Goal: Book appointment/travel/reservation

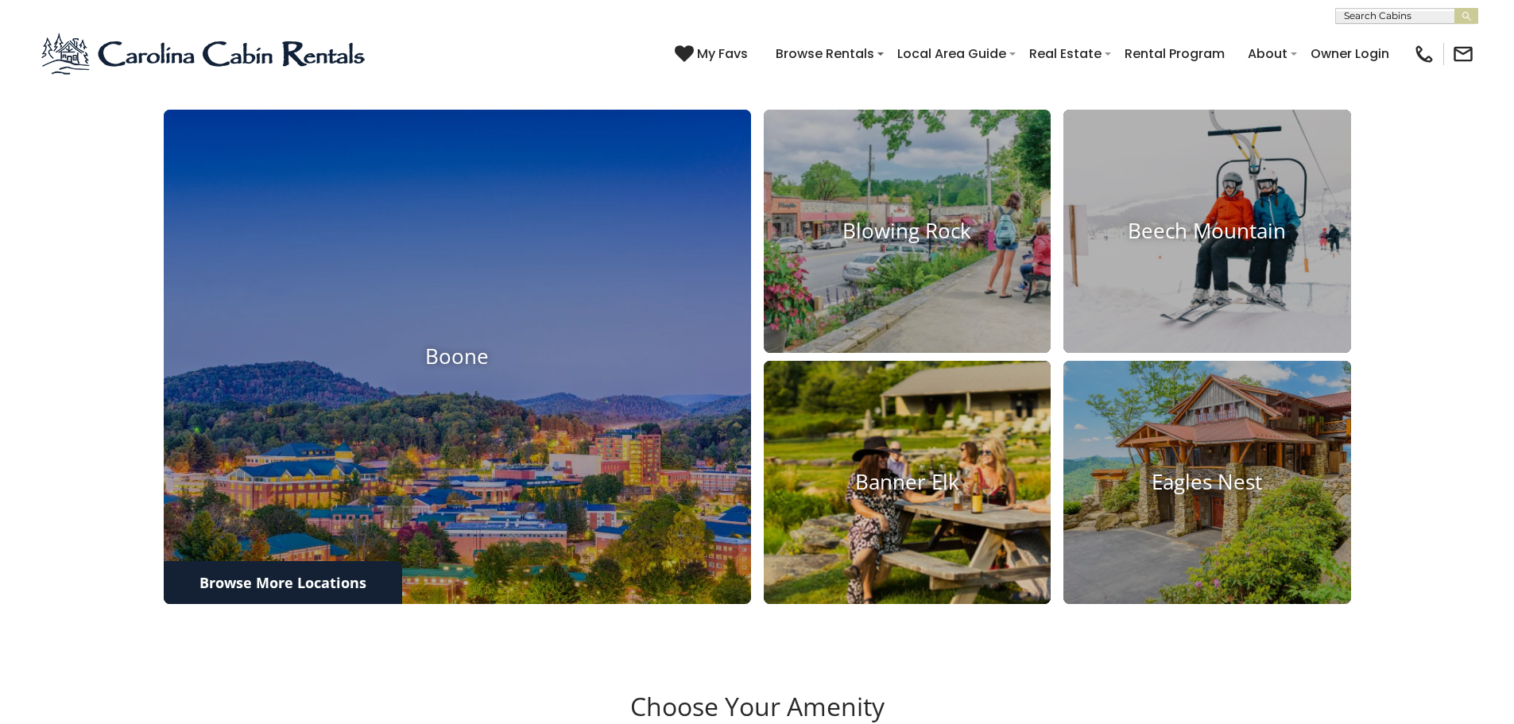
scroll to position [715, 0]
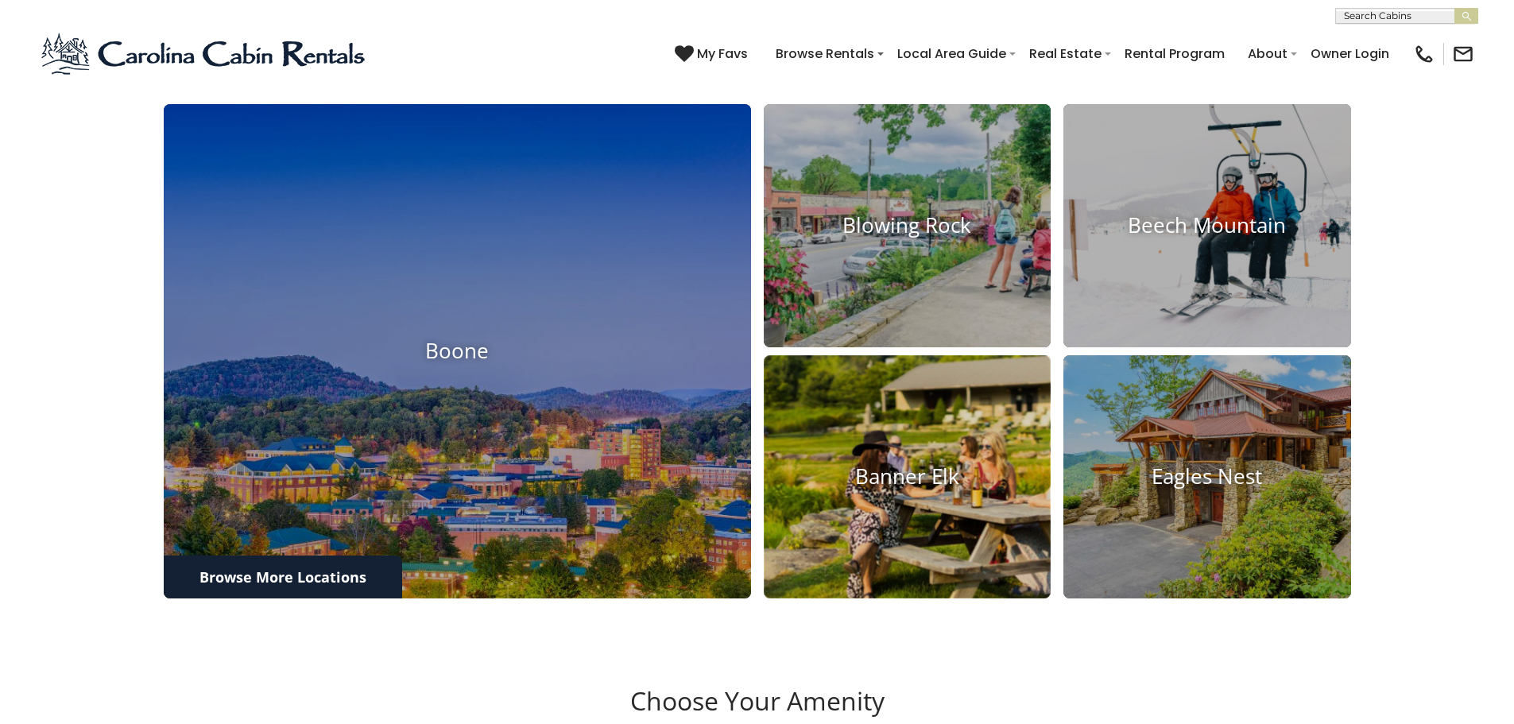
click at [923, 487] on h4 "Banner Elk" at bounding box center [908, 476] width 288 height 25
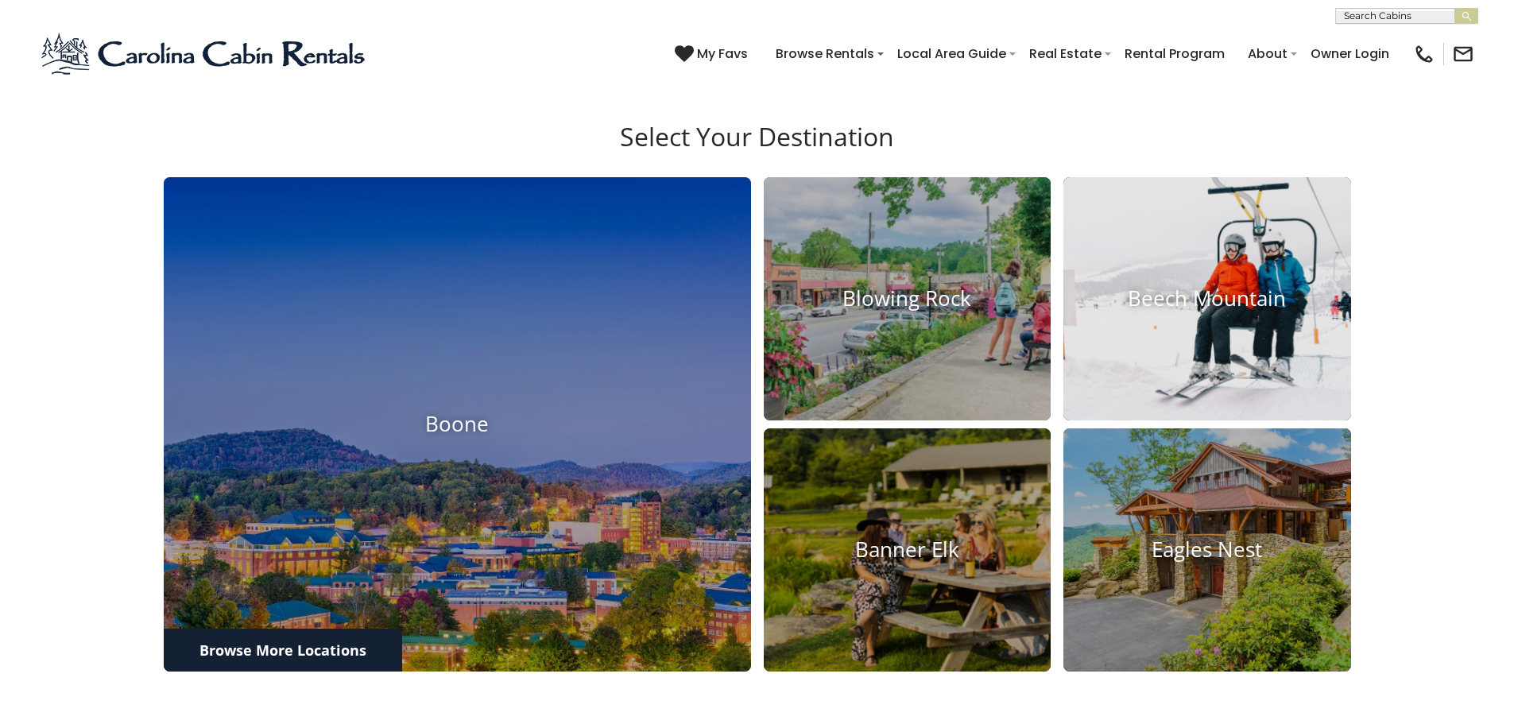
scroll to position [636, 0]
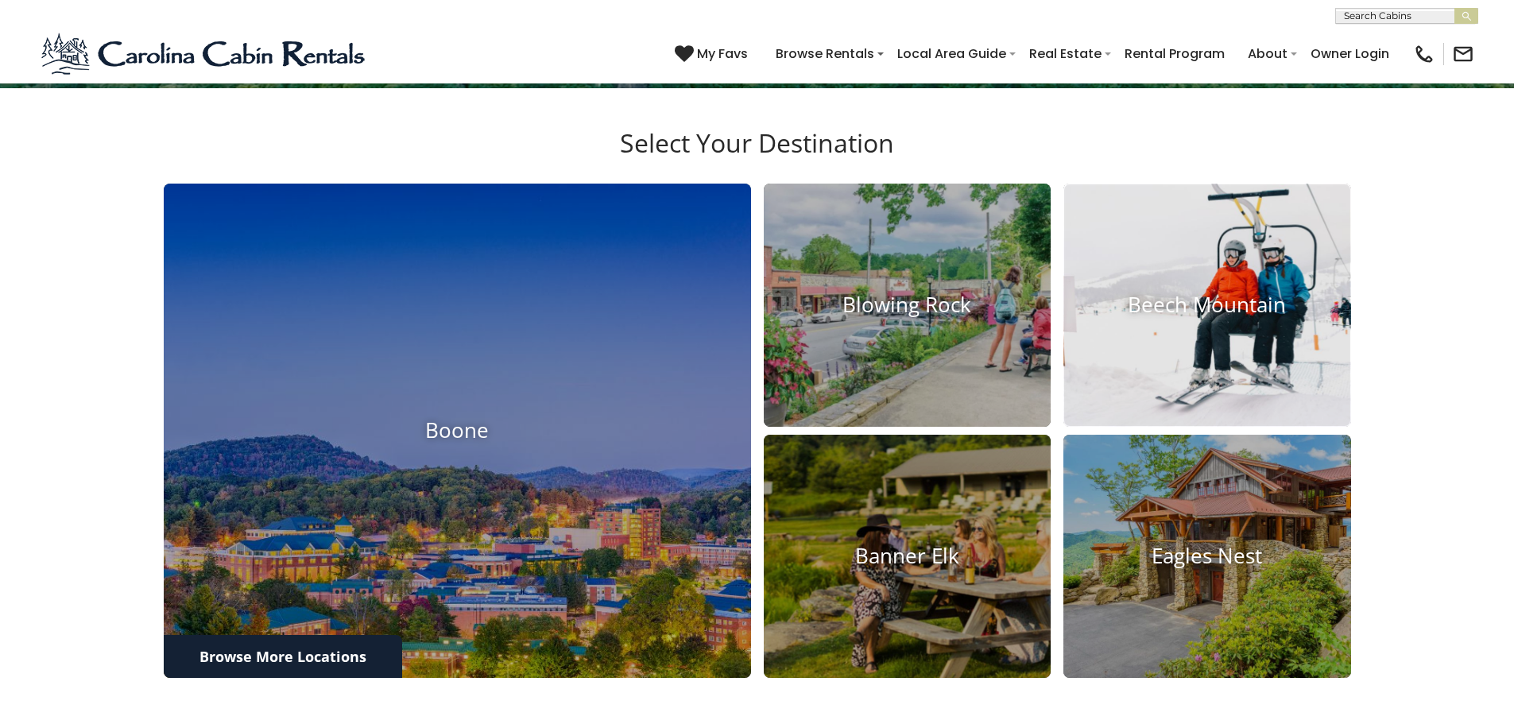
click at [1202, 293] on h4 "Beech Mountain" at bounding box center [1207, 305] width 288 height 25
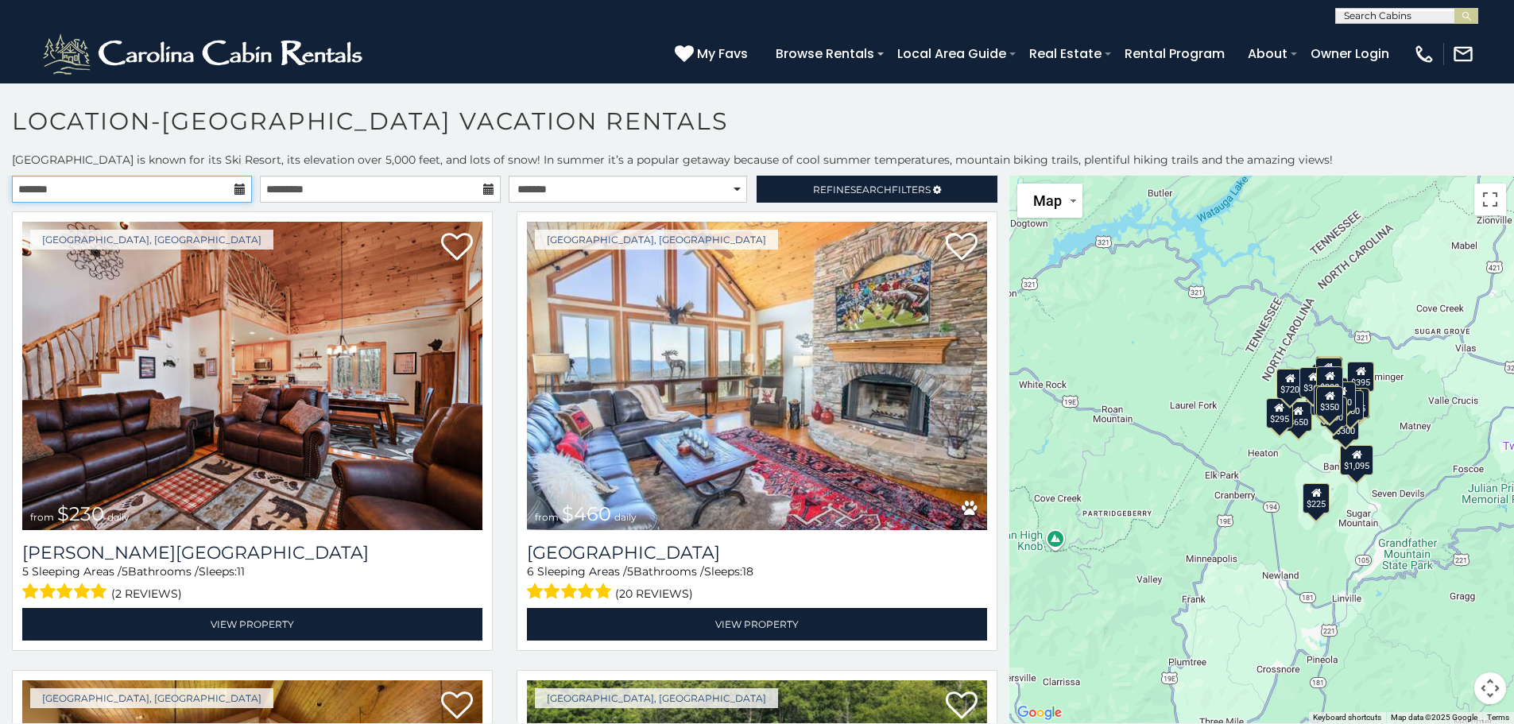
click at [149, 178] on input "text" at bounding box center [132, 189] width 240 height 27
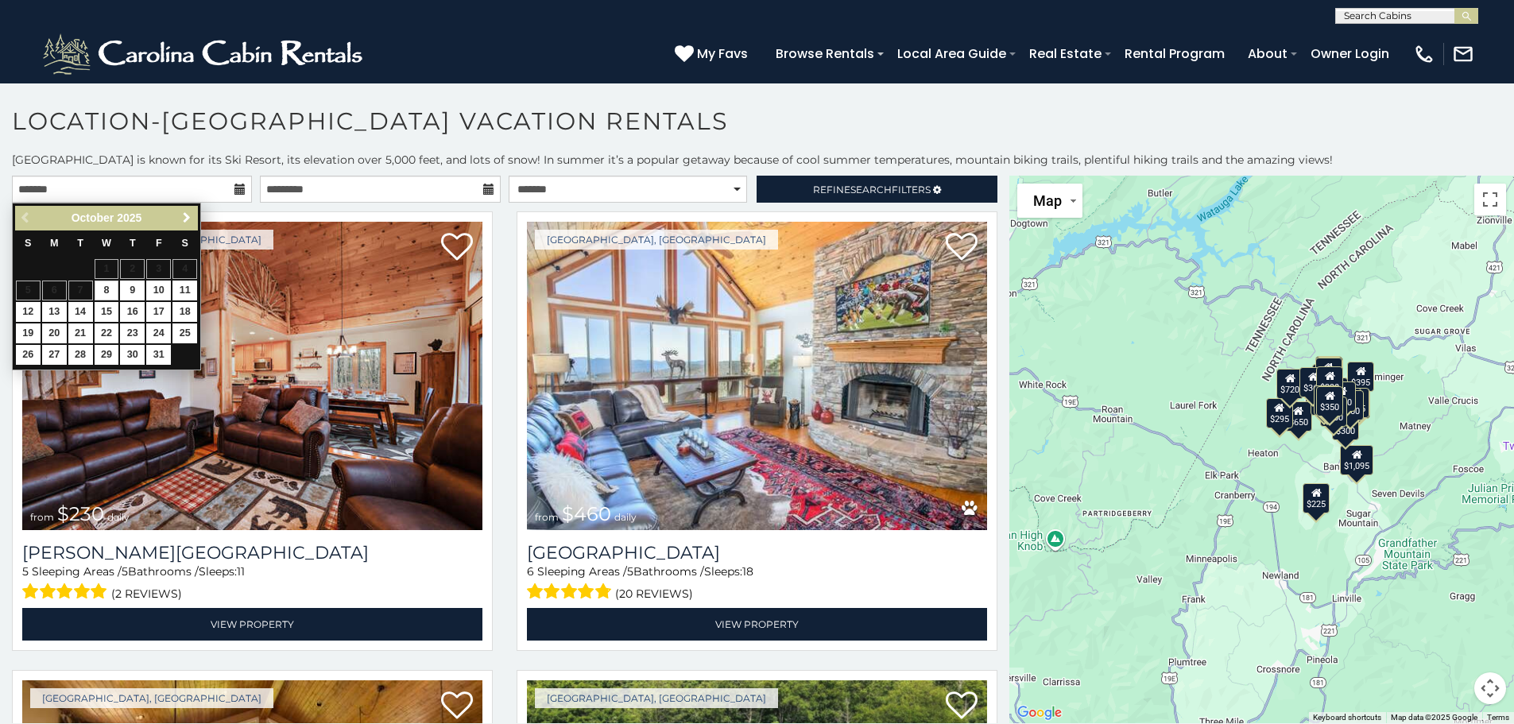
click at [184, 221] on span "Next" at bounding box center [186, 217] width 13 height 13
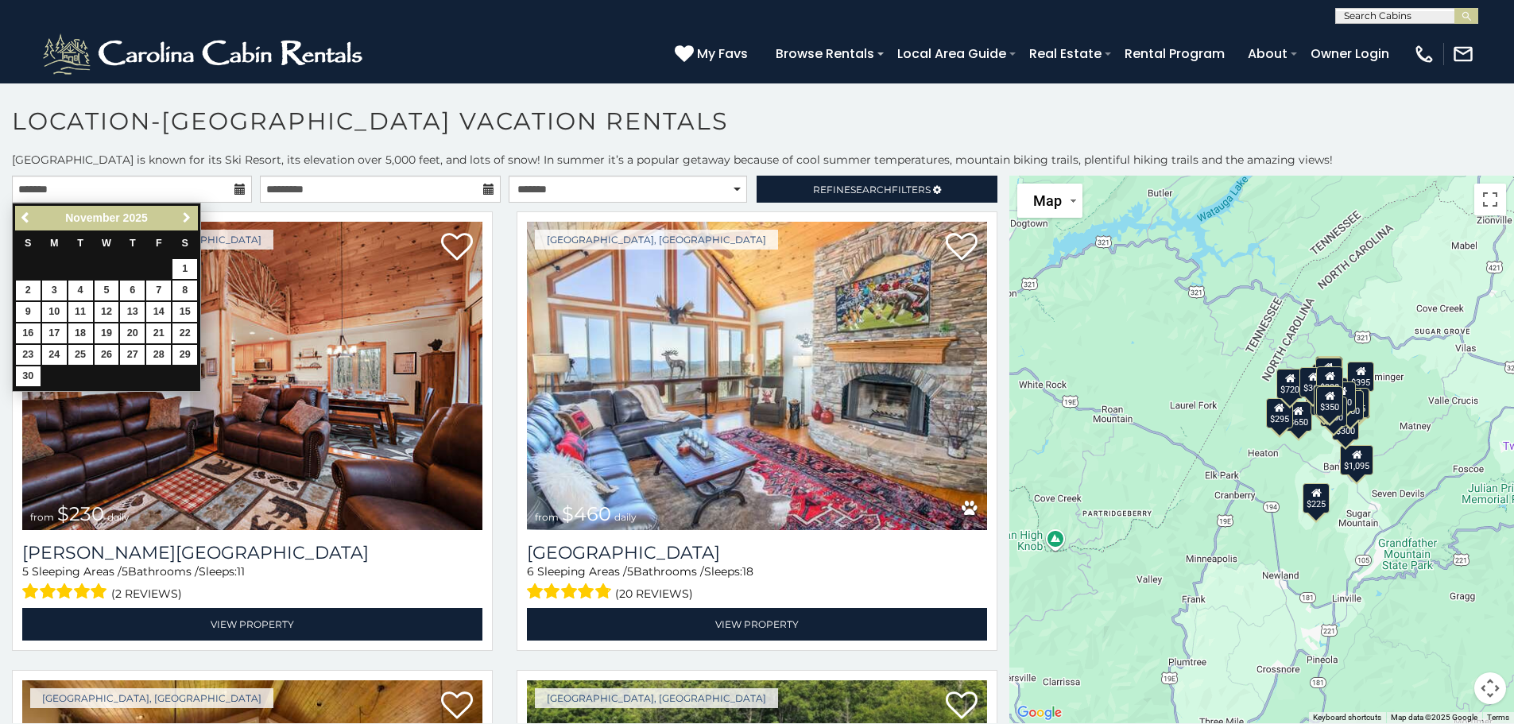
click at [184, 221] on span "Next" at bounding box center [186, 217] width 13 height 13
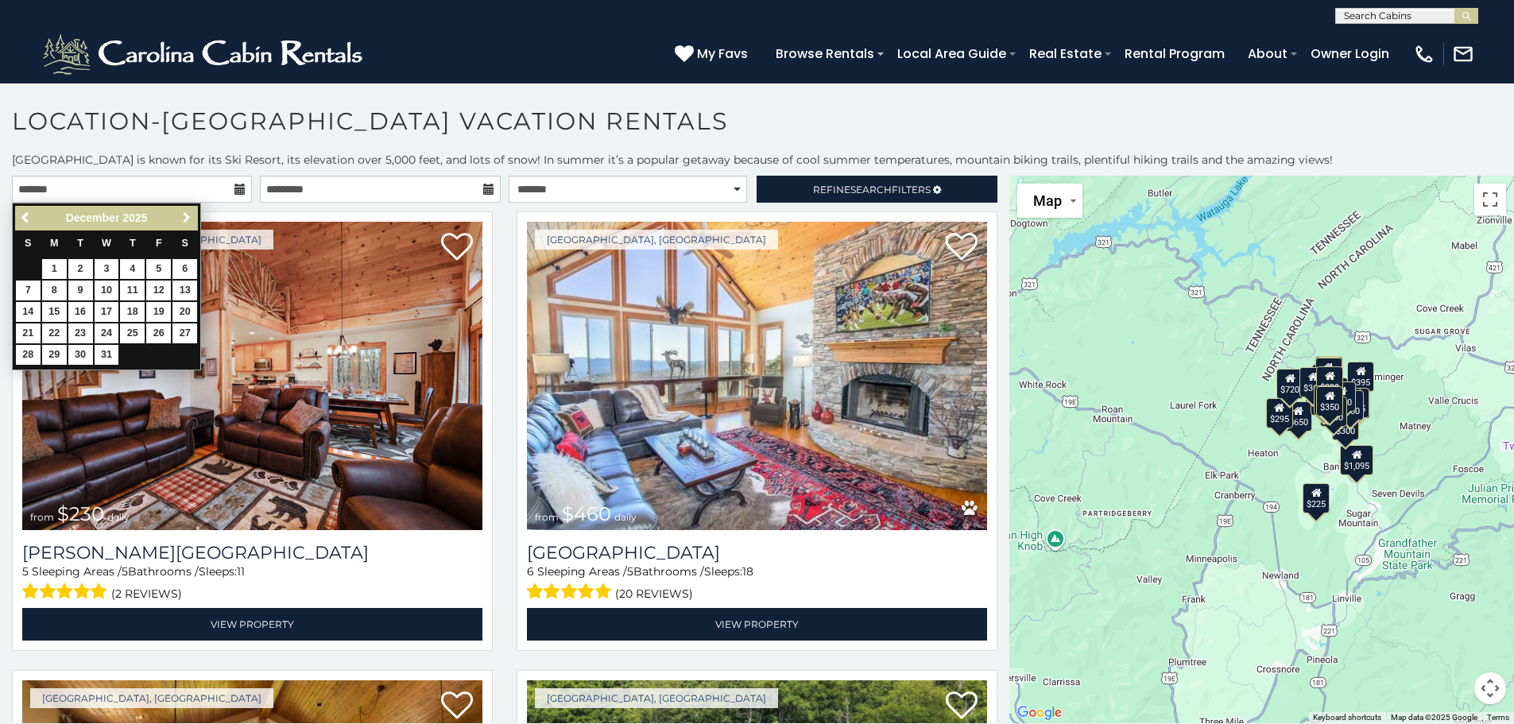
click at [184, 221] on span "Next" at bounding box center [186, 217] width 13 height 13
